Goal: Task Accomplishment & Management: Manage account settings

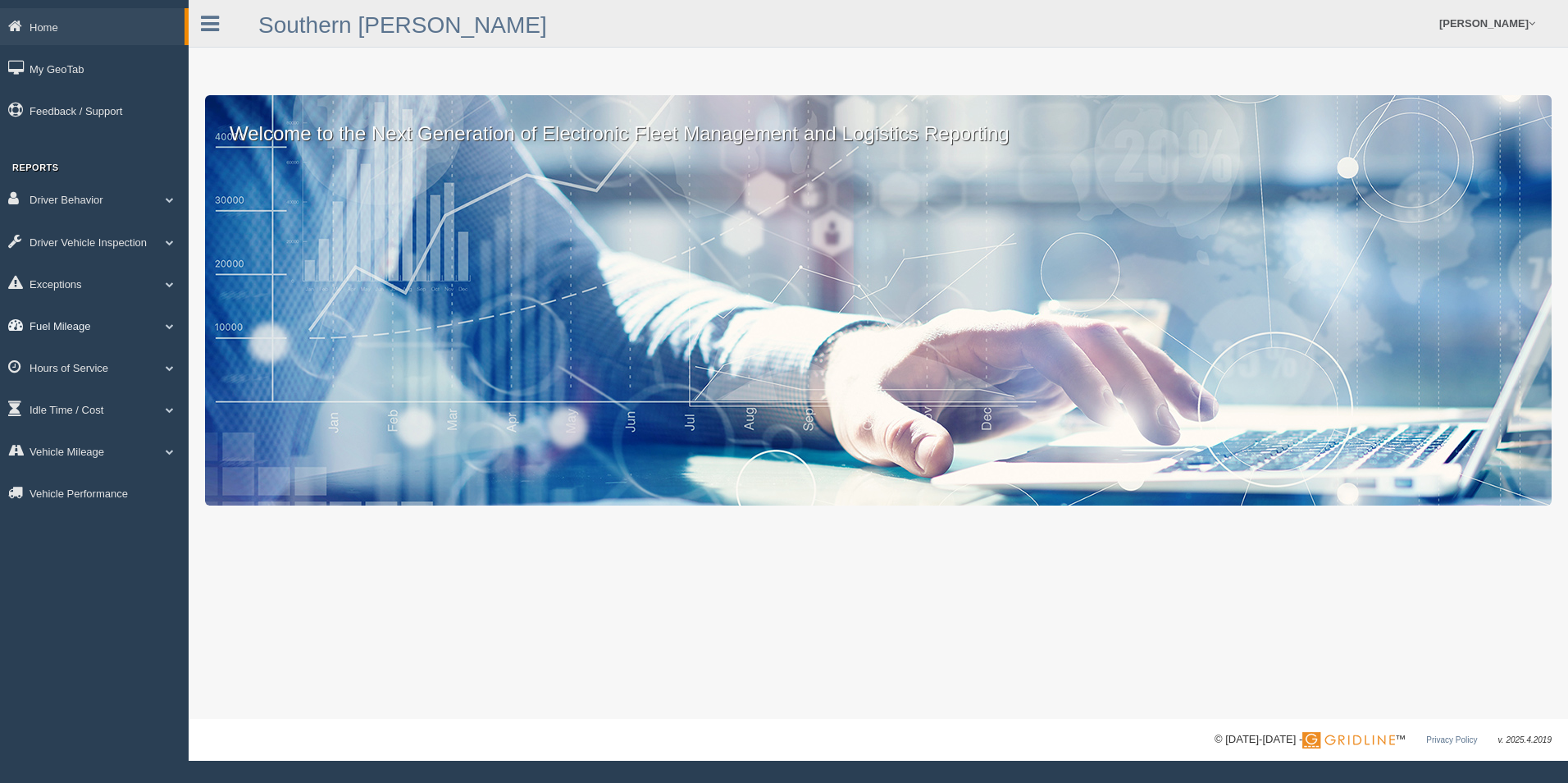
click at [108, 328] on link "Fuel Mileage" at bounding box center [94, 325] width 189 height 37
click at [82, 541] on link "Vehicle Mileage" at bounding box center [94, 539] width 189 height 37
click at [102, 485] on link "Vehicle Mileage" at bounding box center [106, 489] width 155 height 29
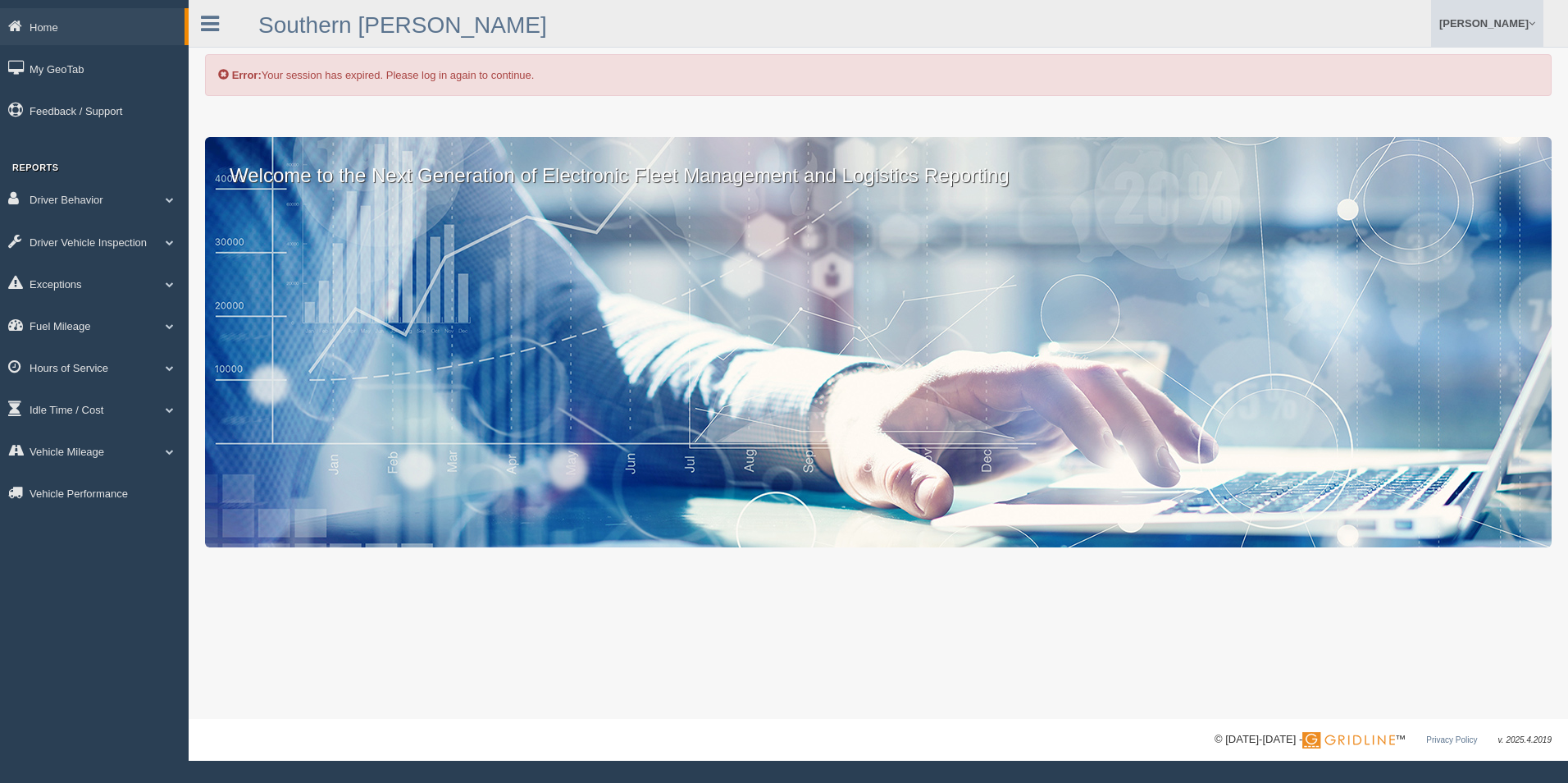
click at [1495, 20] on link "[PERSON_NAME]" at bounding box center [1488, 23] width 112 height 47
click at [1242, 18] on ul "Gregg Talarico Feedback/Support Log Off" at bounding box center [1206, 23] width 676 height 47
click at [89, 454] on link "Vehicle Mileage" at bounding box center [94, 451] width 189 height 37
click at [73, 512] on link "Vehicle Mileage Trend" at bounding box center [106, 518] width 155 height 29
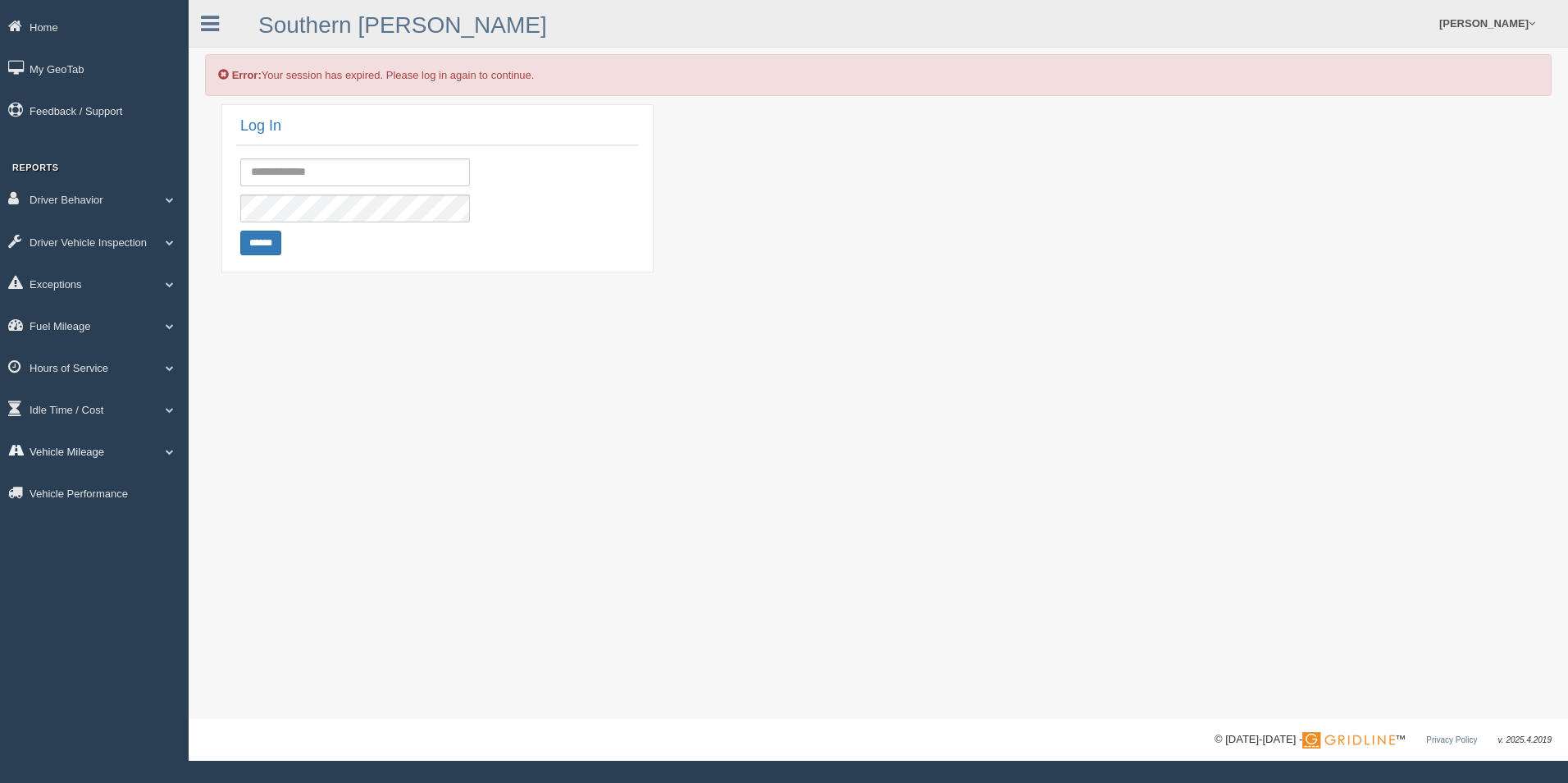
click at [96, 450] on link "Vehicle Mileage" at bounding box center [94, 451] width 189 height 37
click at [84, 476] on link "Vehicle Mileage" at bounding box center [106, 489] width 155 height 29
click at [327, 162] on input "text" at bounding box center [355, 171] width 230 height 28
type input "**********"
click at [240, 231] on input "******" at bounding box center [260, 243] width 41 height 24
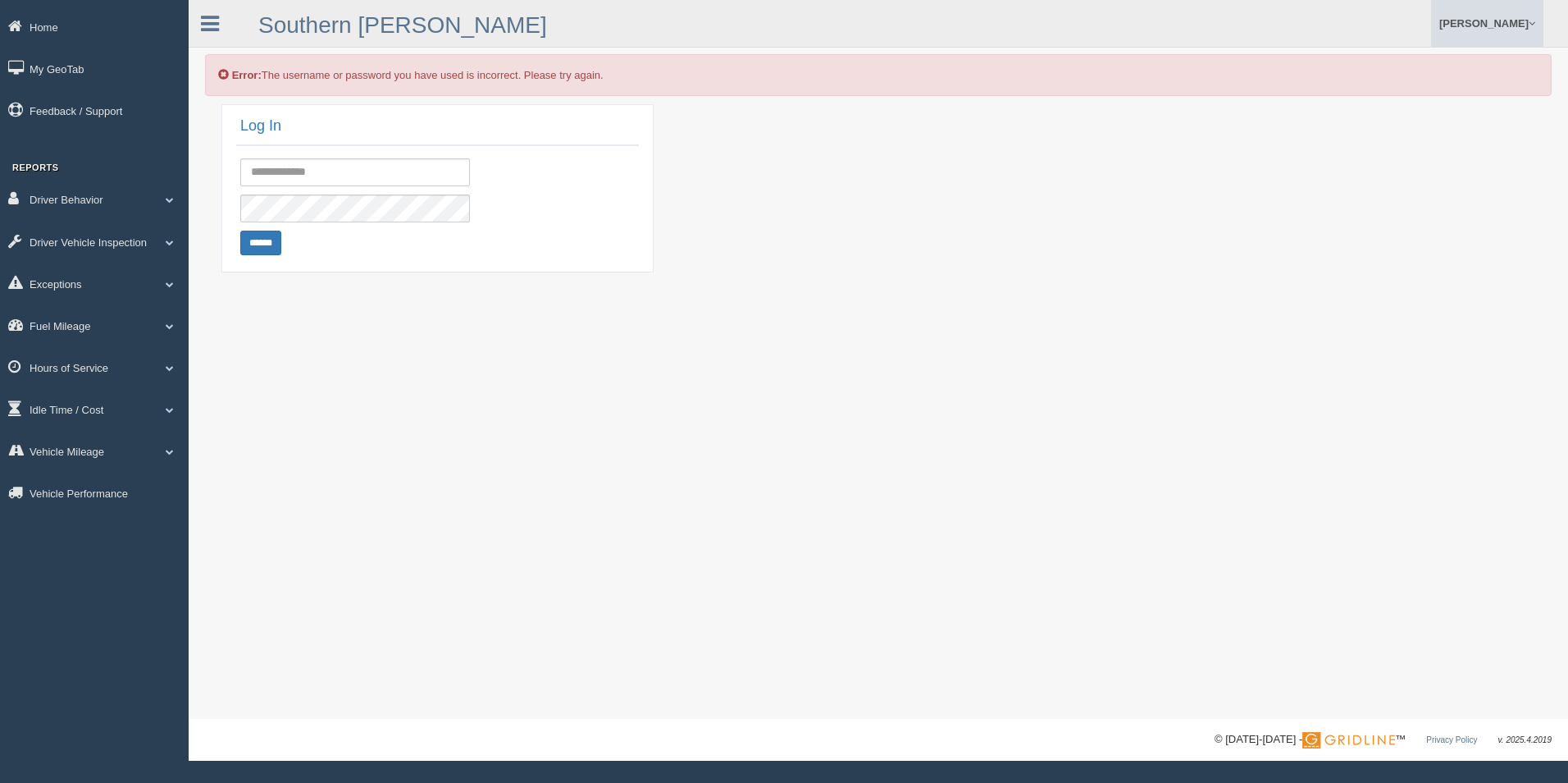
click at [1520, 23] on link "[PERSON_NAME]" at bounding box center [1488, 23] width 112 height 47
click at [1406, 97] on link "Log Off" at bounding box center [1453, 98] width 179 height 33
